Goal: Download file/media

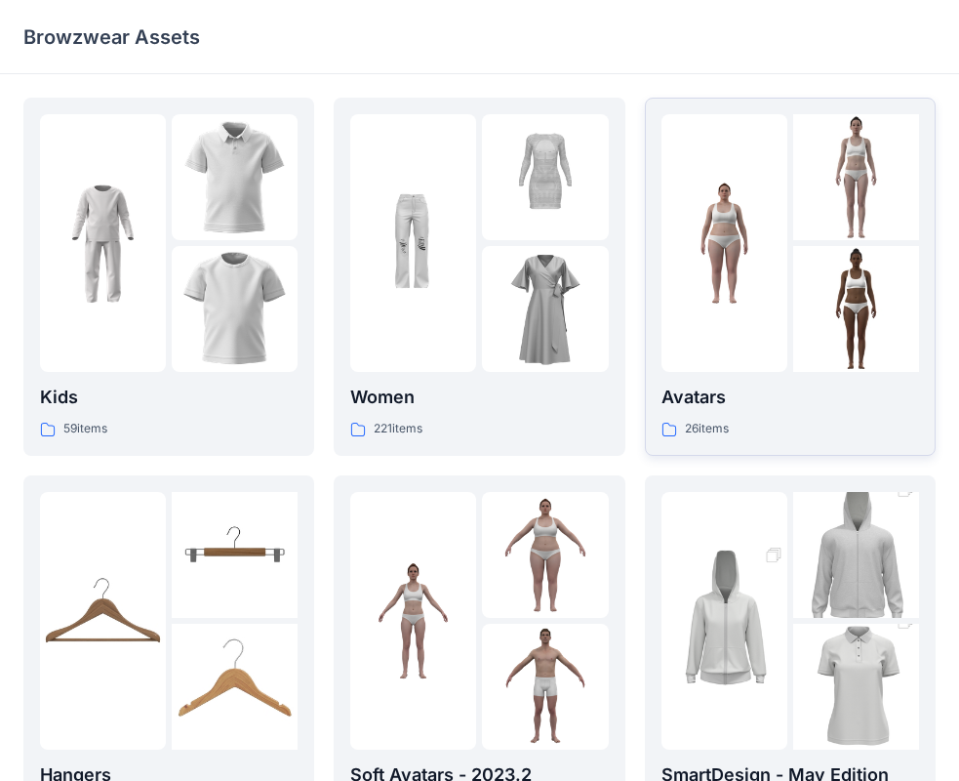
click at [806, 265] on img at bounding box center [856, 309] width 126 height 126
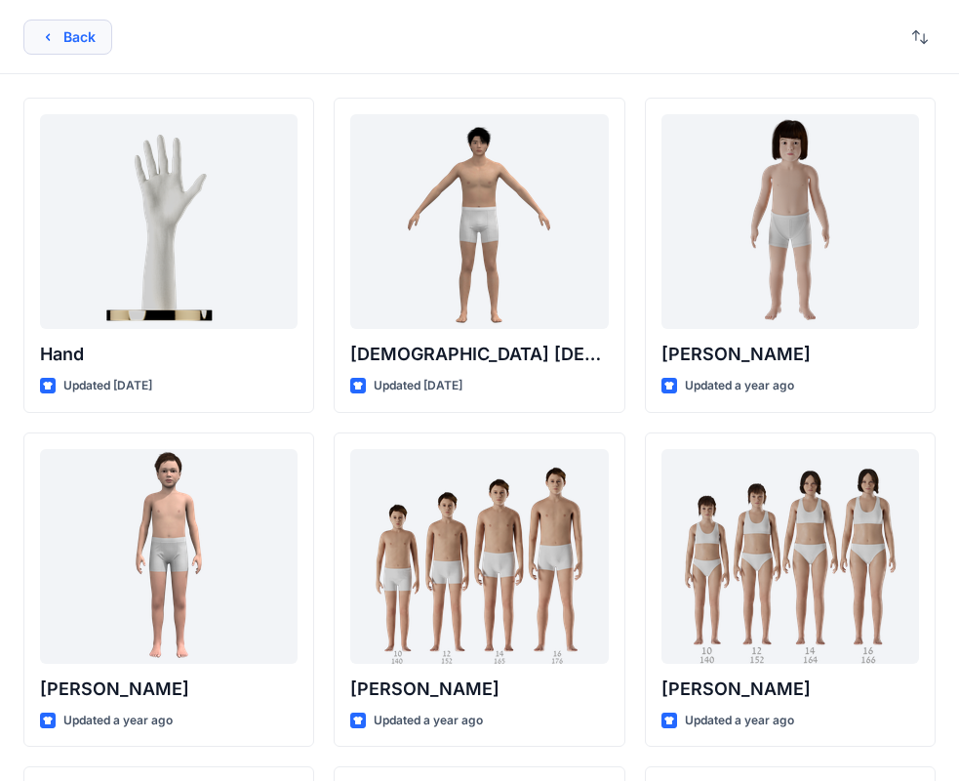
click at [85, 35] on button "Back" at bounding box center [67, 37] width 89 height 35
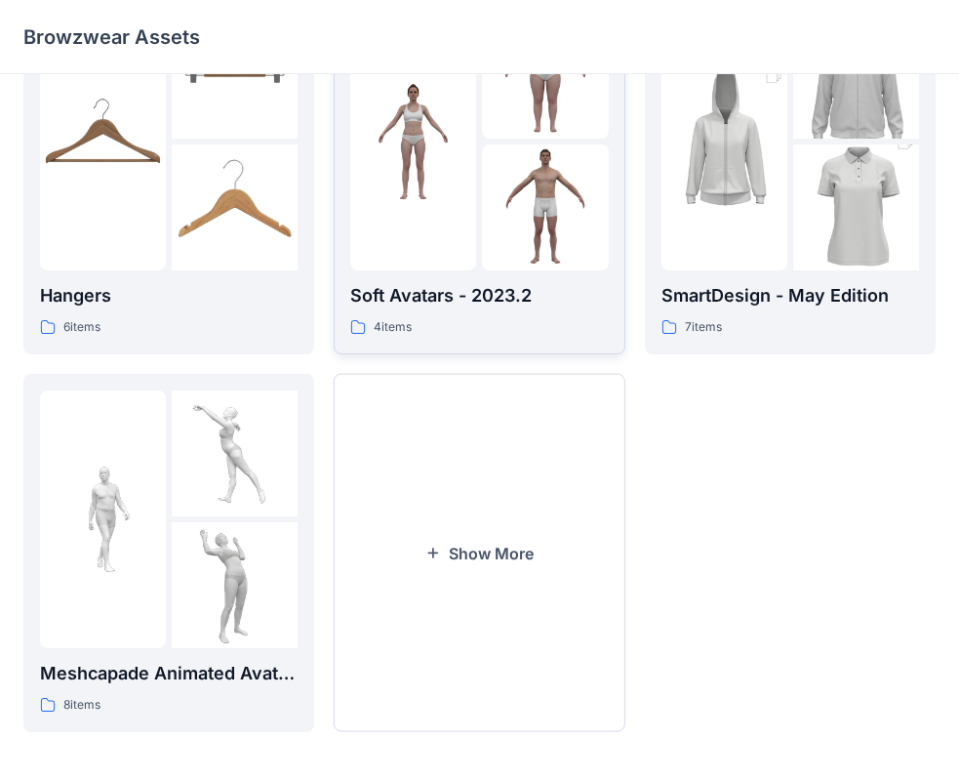
scroll to position [485, 0]
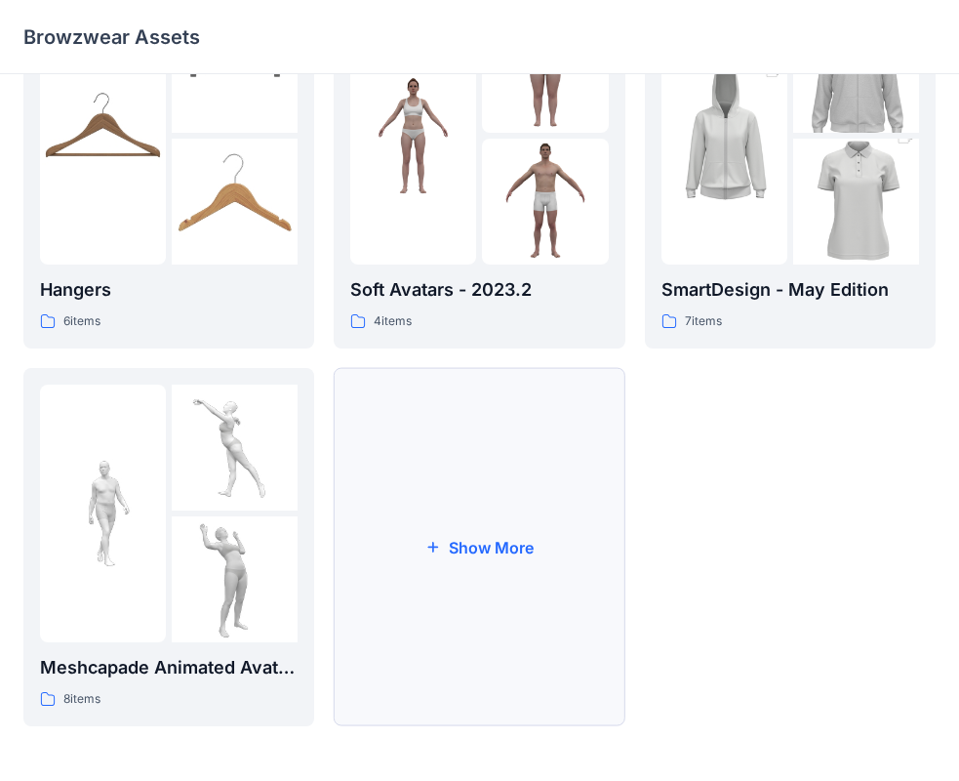
click at [500, 536] on button "Show More" at bounding box center [479, 547] width 291 height 358
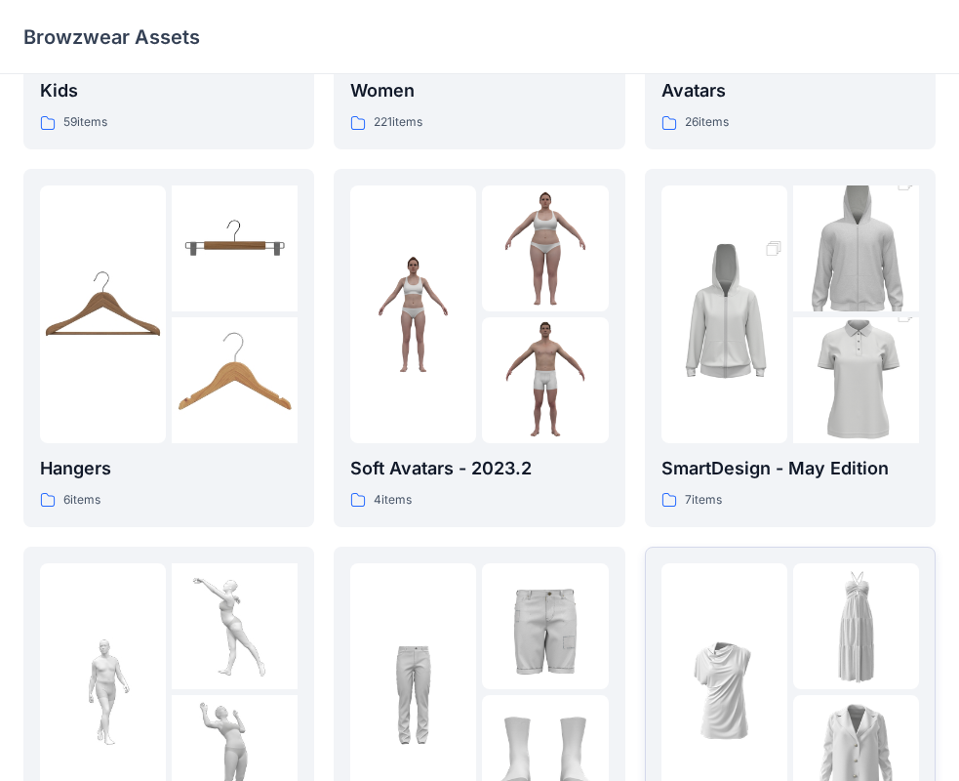
scroll to position [0, 0]
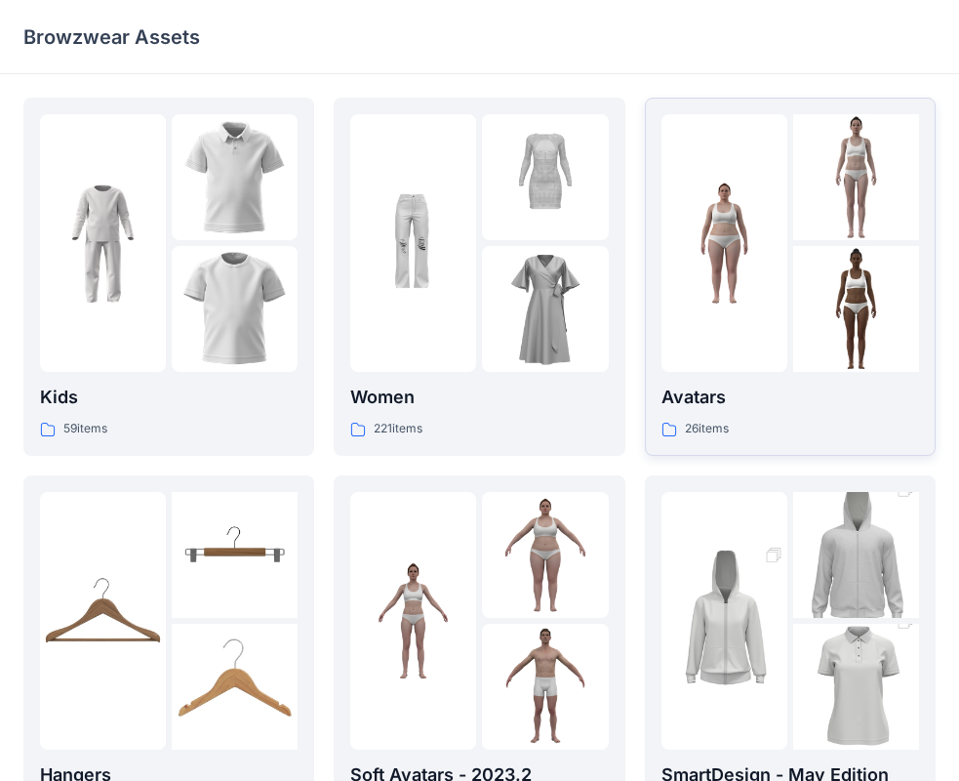
click at [770, 313] on div at bounding box center [725, 243] width 126 height 258
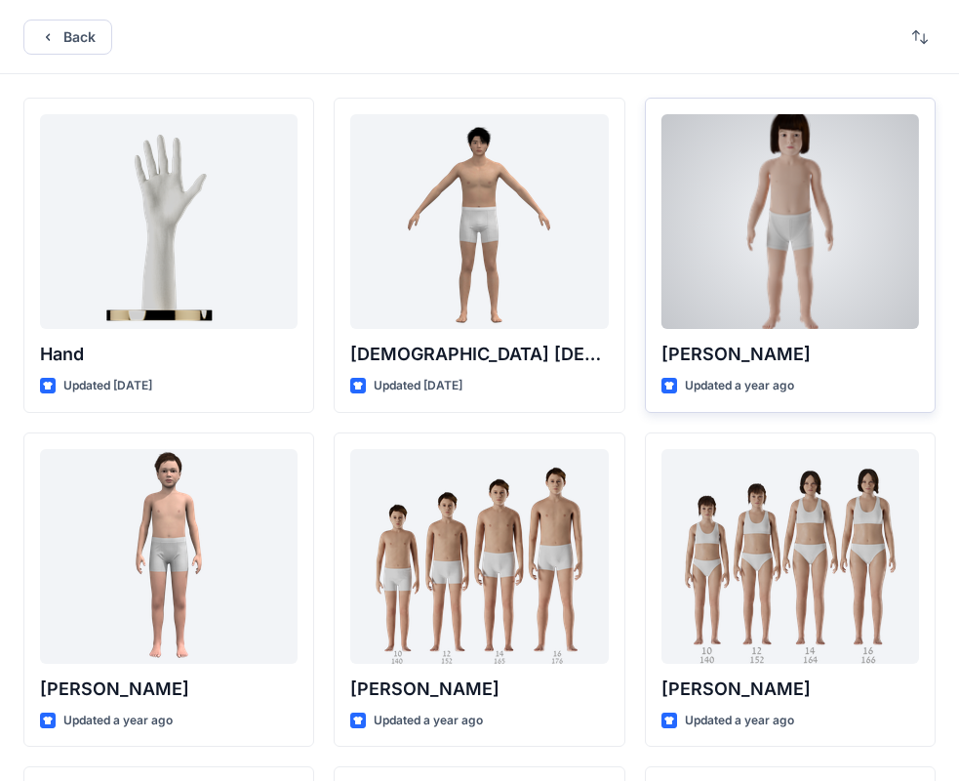
click at [796, 182] on div at bounding box center [791, 221] width 258 height 215
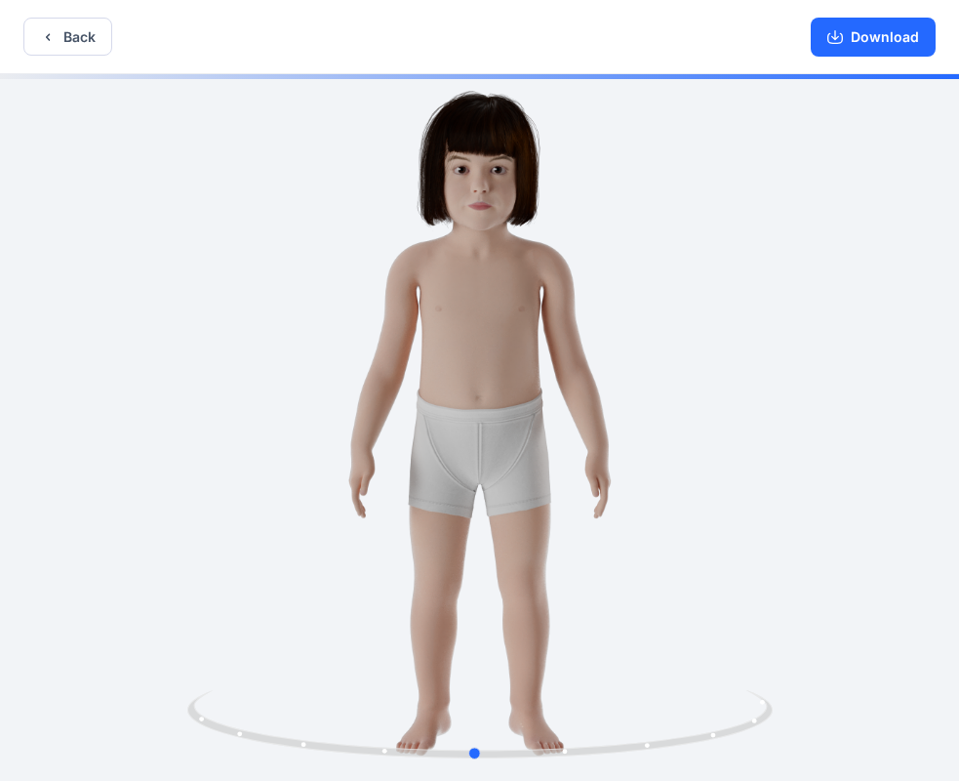
drag, startPoint x: 627, startPoint y: 429, endPoint x: 660, endPoint y: 383, distance: 57.4
click at [660, 383] on div at bounding box center [479, 429] width 959 height 710
click at [880, 30] on button "Download" at bounding box center [873, 37] width 125 height 39
